Goal: Information Seeking & Learning: Check status

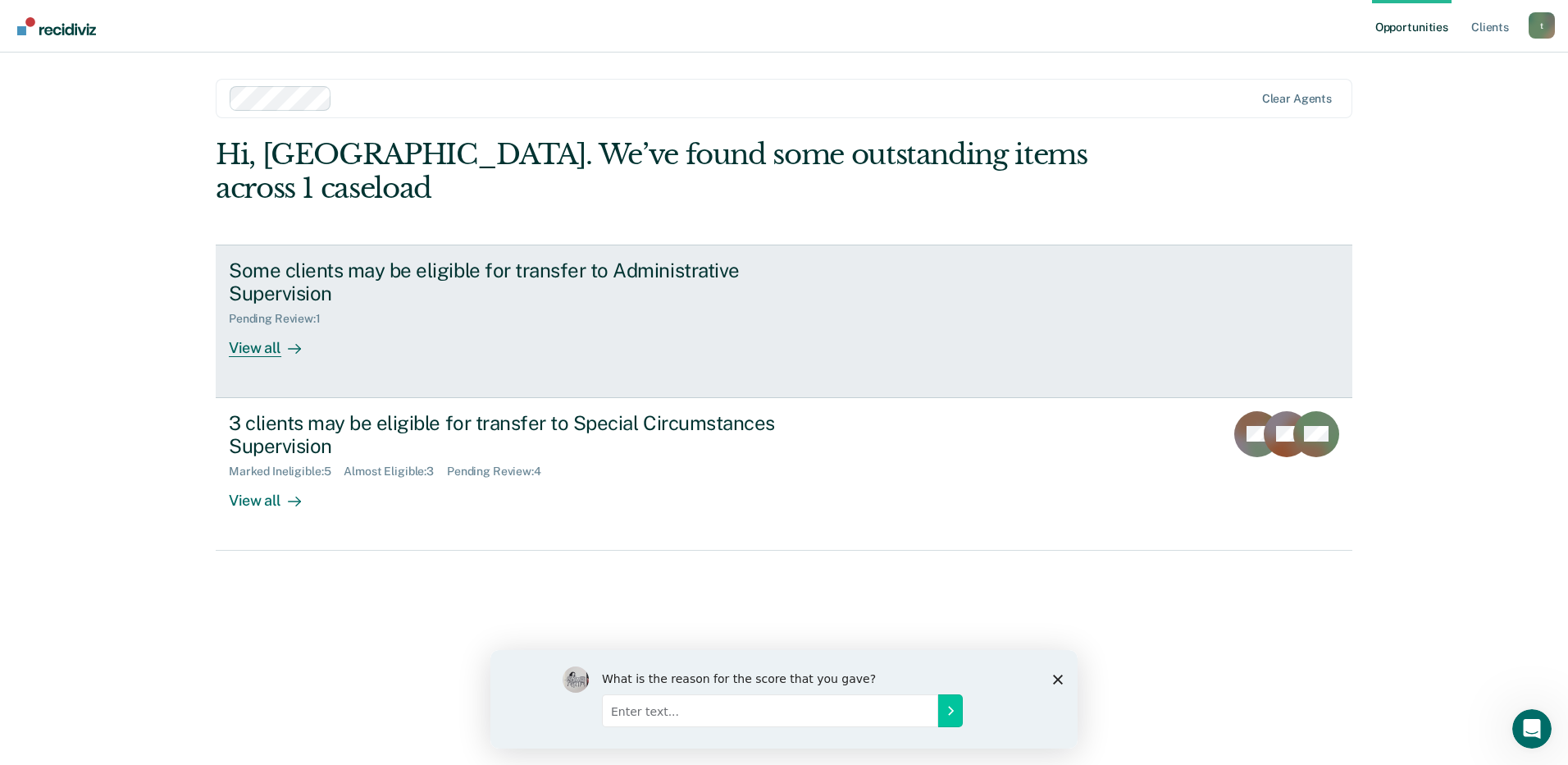
click at [255, 326] on div "View all" at bounding box center [274, 342] width 91 height 32
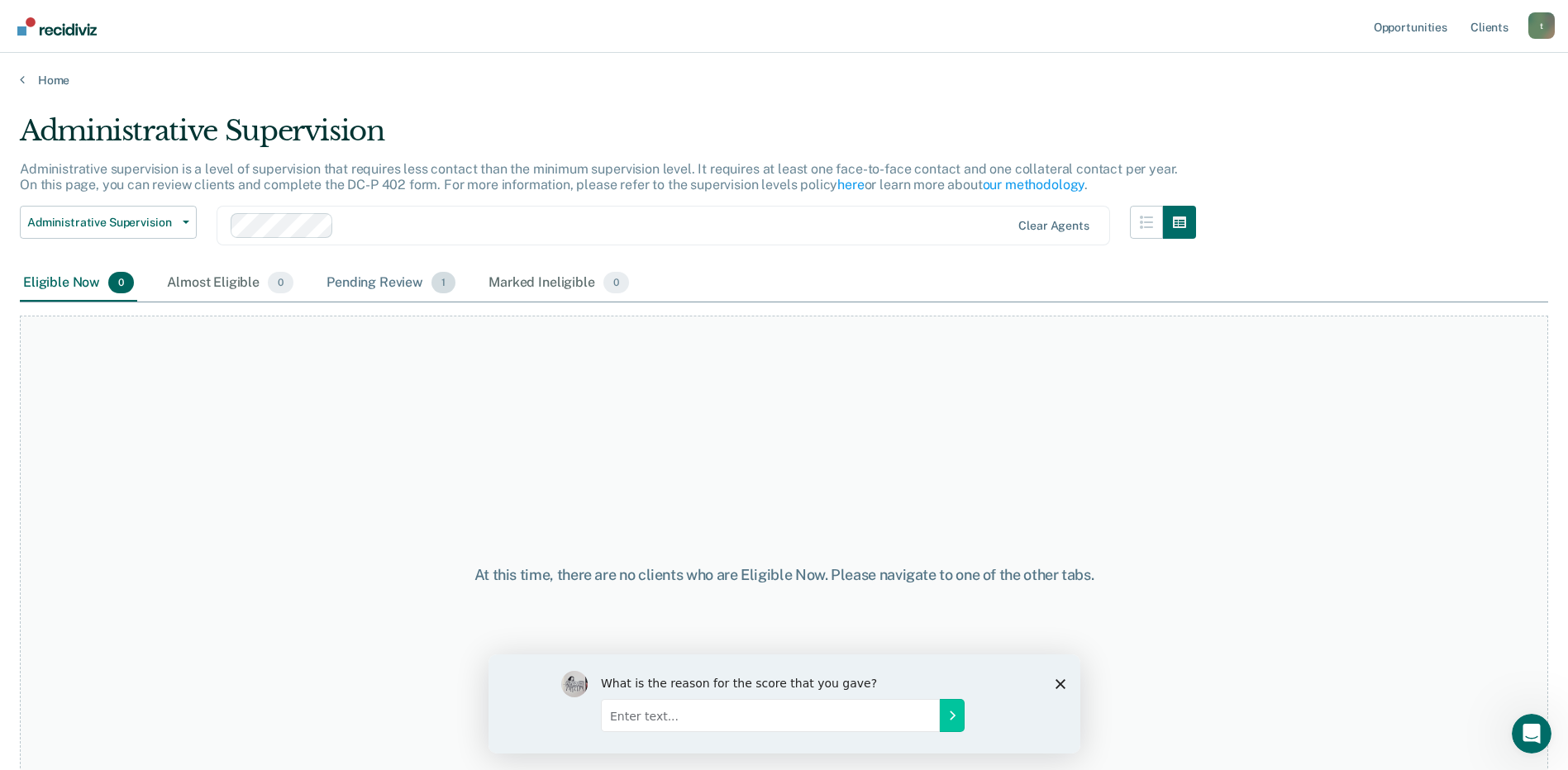
click at [400, 286] on div "Pending Review 1" at bounding box center [391, 283] width 135 height 36
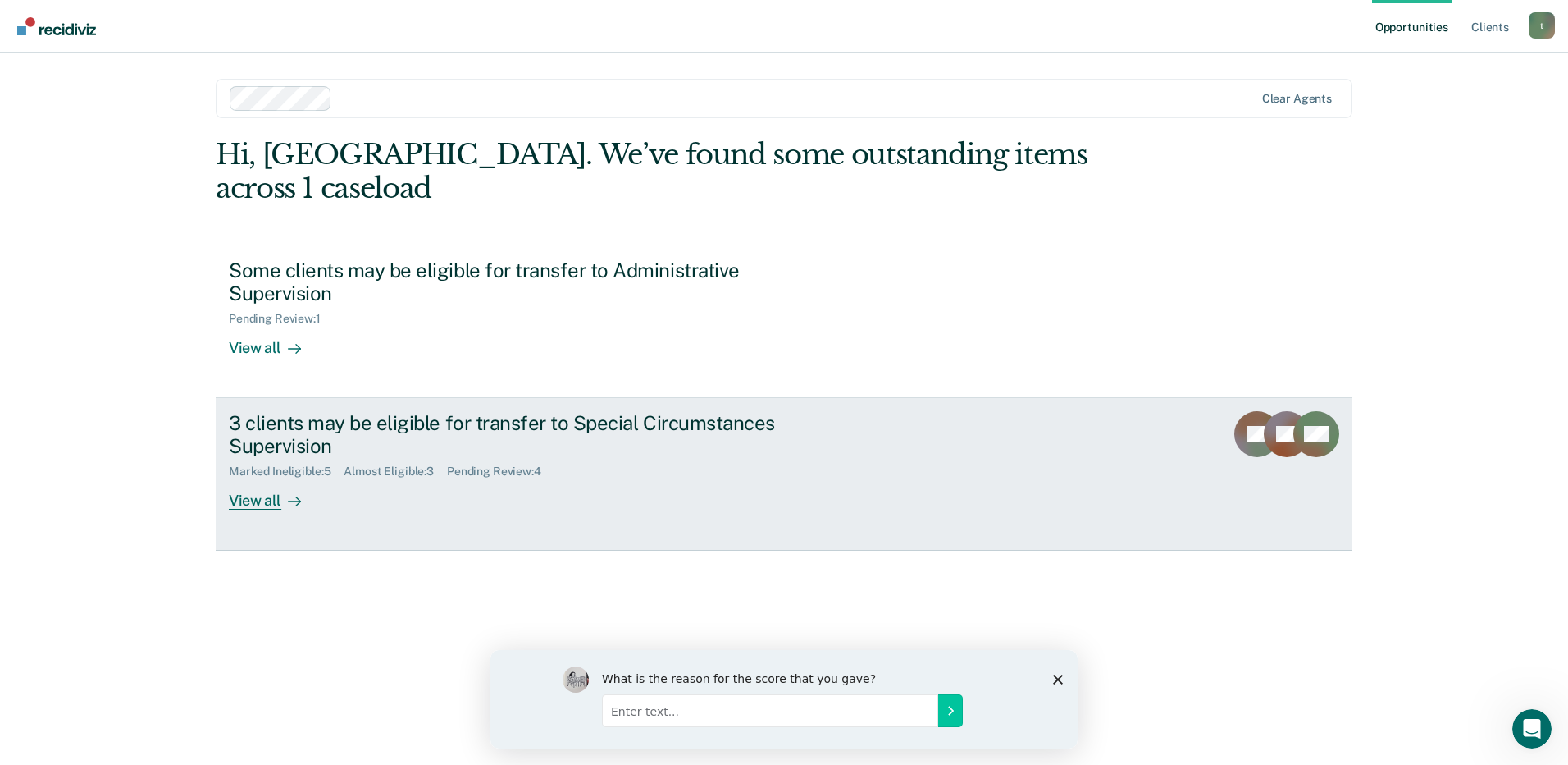
click at [260, 479] on div "View all" at bounding box center [274, 494] width 91 height 32
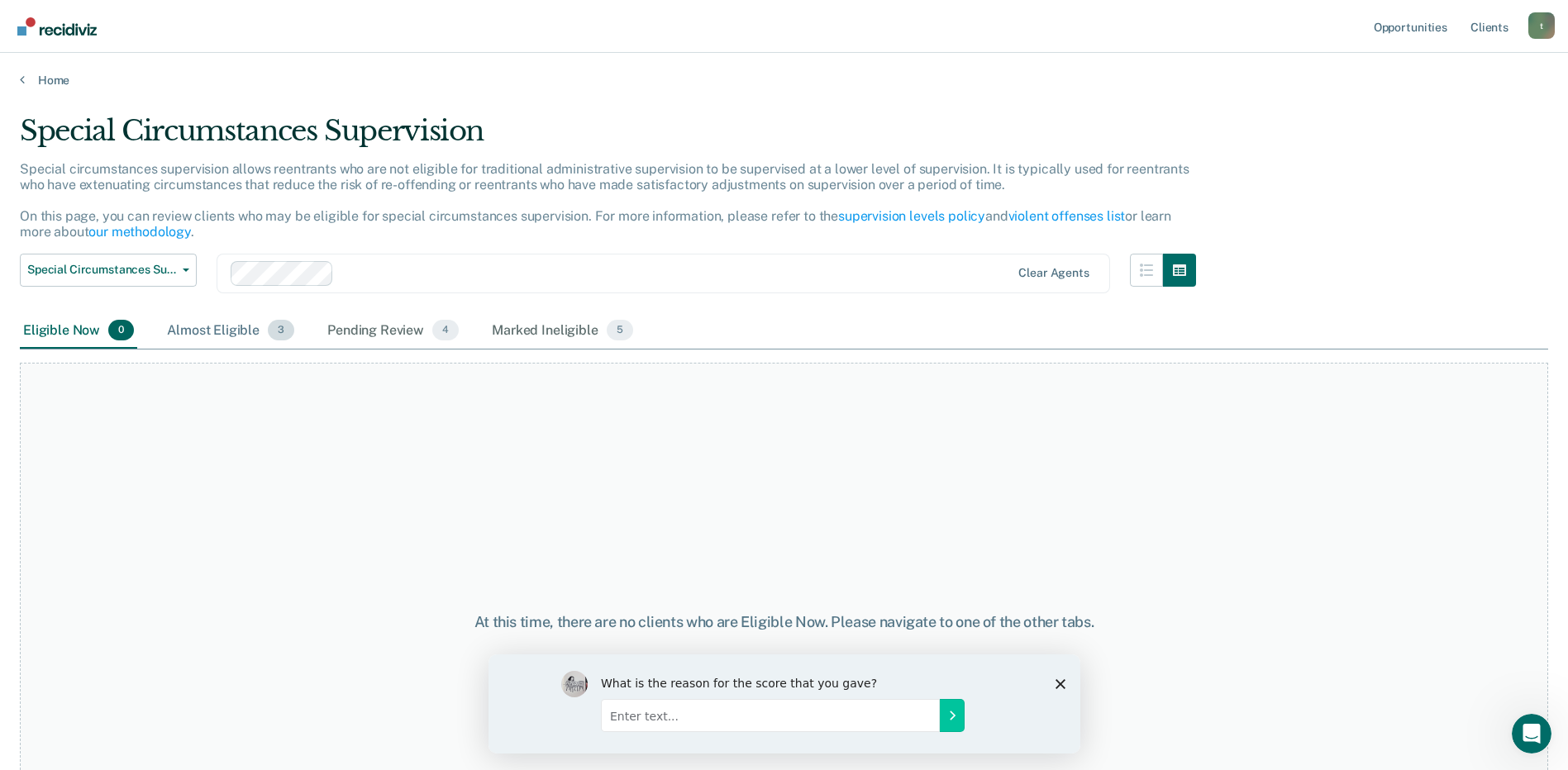
click at [214, 329] on div "Almost Eligible 3" at bounding box center [230, 331] width 134 height 36
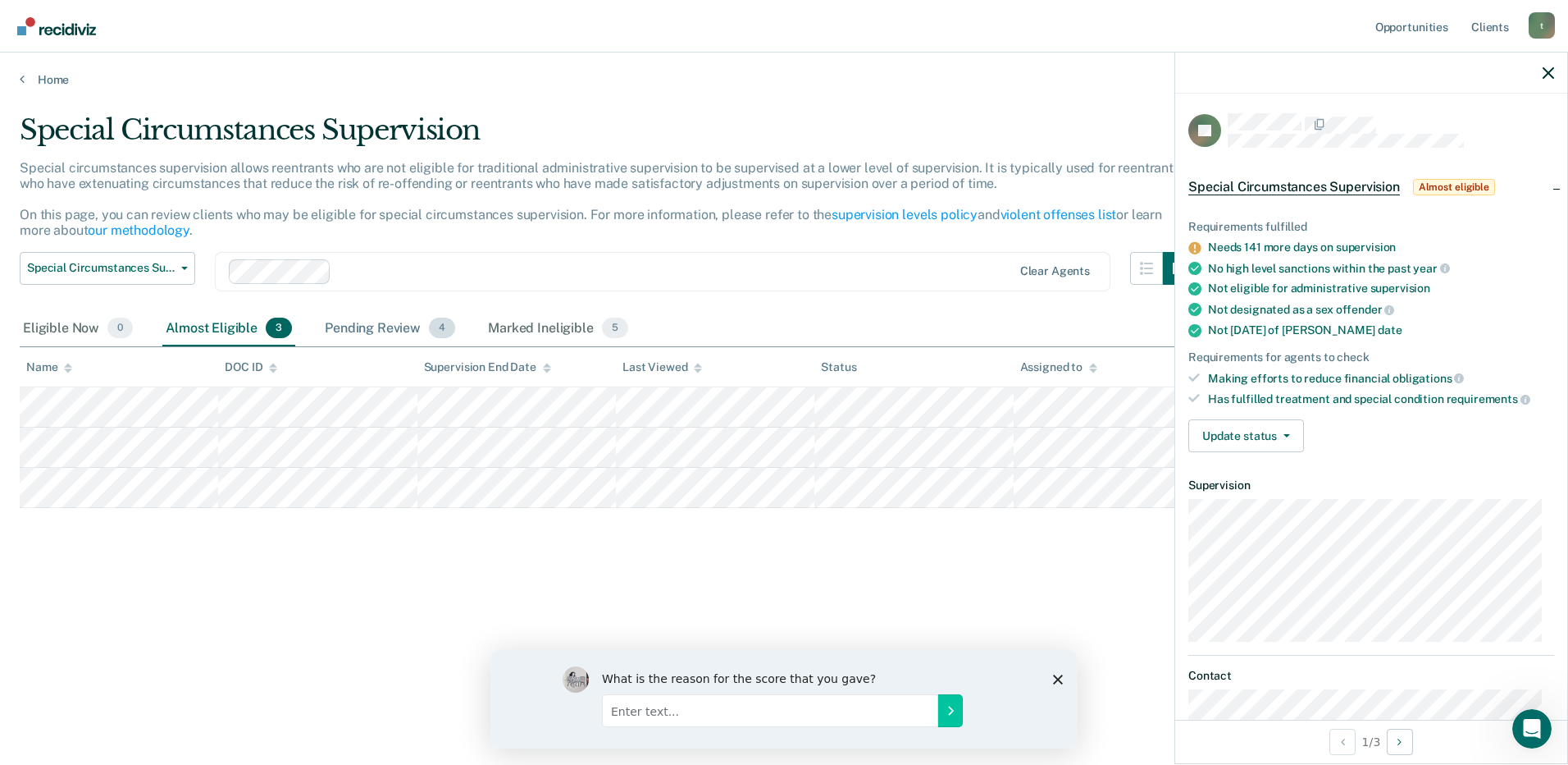
click at [426, 337] on div "Pending Review 4" at bounding box center [390, 329] width 137 height 36
